Goal: Information Seeking & Learning: Learn about a topic

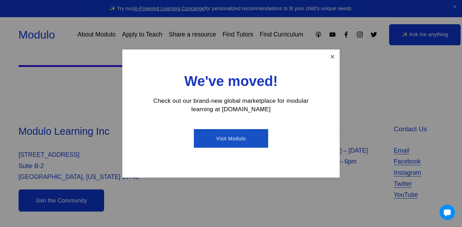
click at [328, 56] on link "Close" at bounding box center [332, 56] width 12 height 12
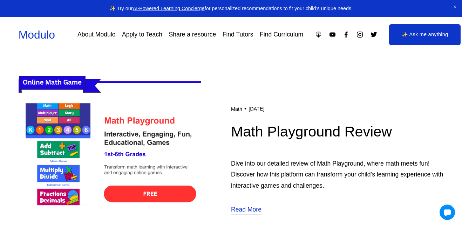
scroll to position [195, 0]
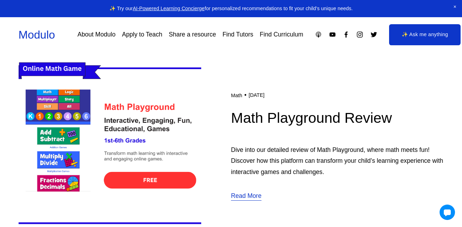
click at [119, 186] on img at bounding box center [110, 145] width 183 height 183
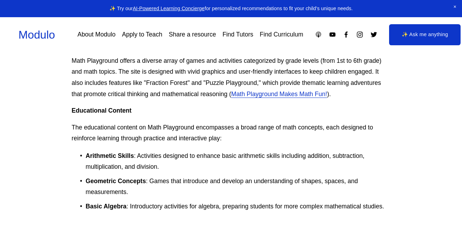
scroll to position [510, 0]
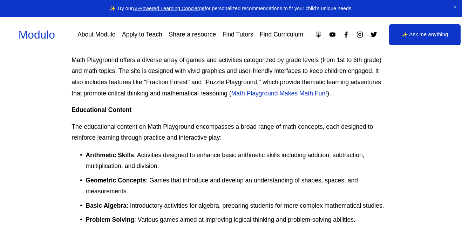
click at [253, 98] on p "Math Playground offers a diverse array of games and activities categorized by g…" at bounding box center [230, 77] width 318 height 44
click at [252, 96] on link "Math Playground Makes Math Fun!" at bounding box center [279, 93] width 96 height 7
